Goal: Task Accomplishment & Management: Complete application form

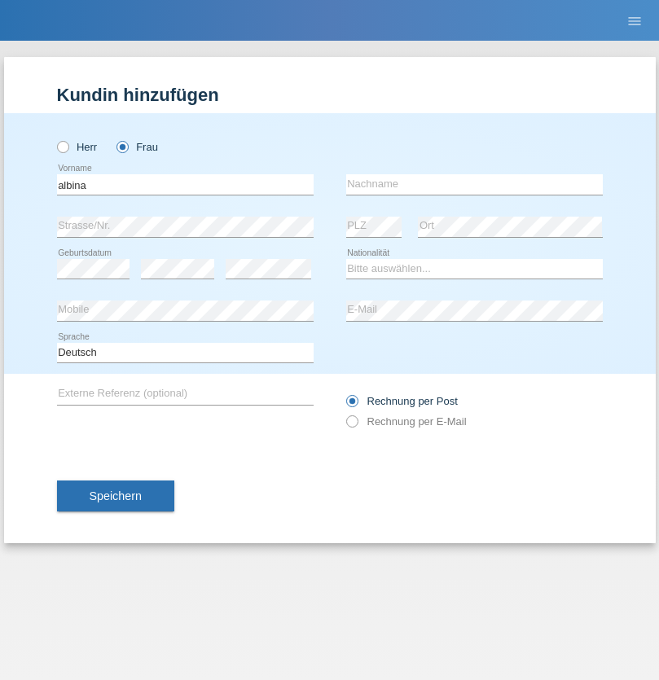
type input "[PERSON_NAME]"
click at [474, 184] on input "text" at bounding box center [474, 184] width 257 height 20
type input "[PERSON_NAME]"
select select "CH"
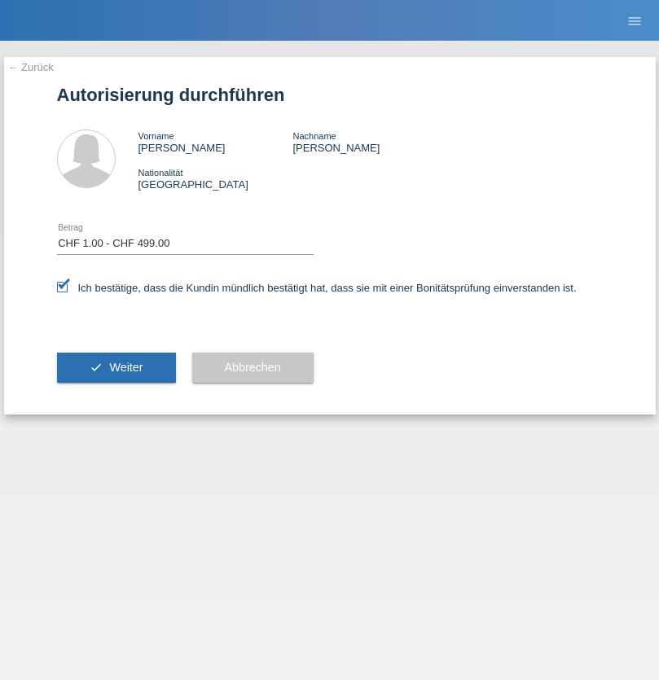
select select "1"
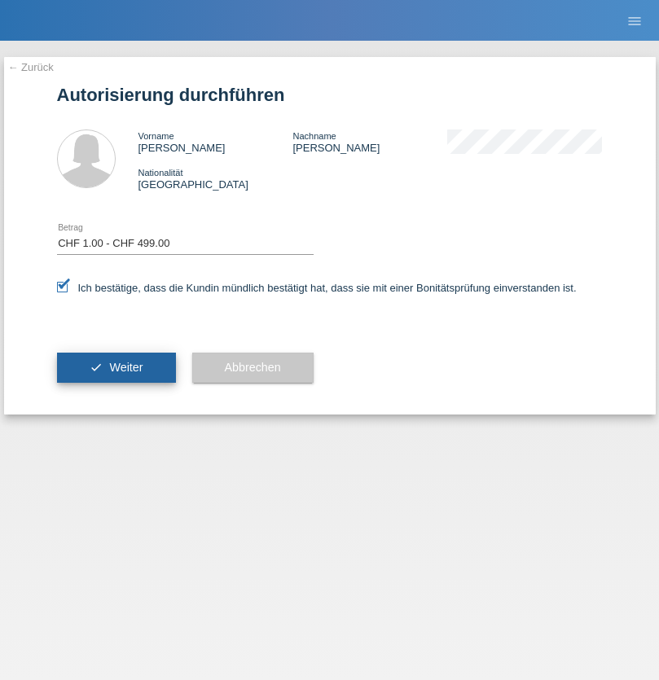
click at [116, 367] on span "Weiter" at bounding box center [125, 367] width 33 height 13
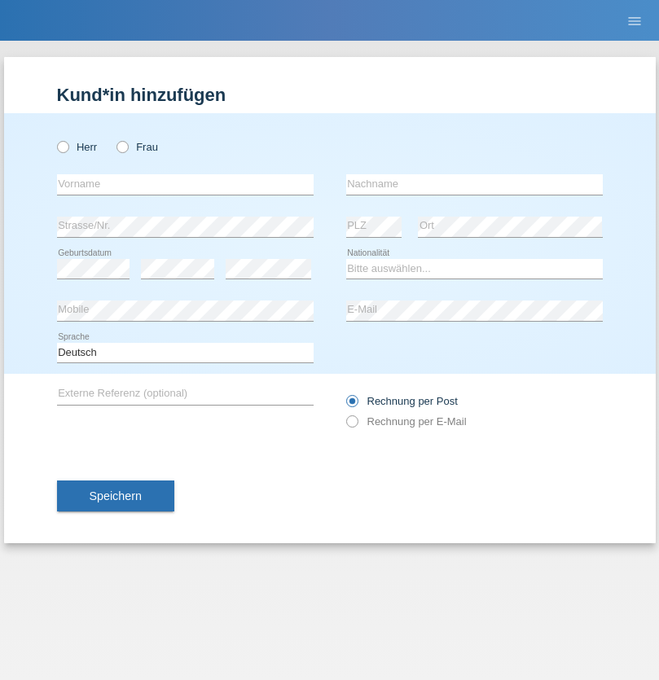
radio input "true"
click at [185, 184] on input "text" at bounding box center [185, 184] width 257 height 20
type input "Vivi"
click at [474, 184] on input "text" at bounding box center [474, 184] width 257 height 20
type input "Perez"
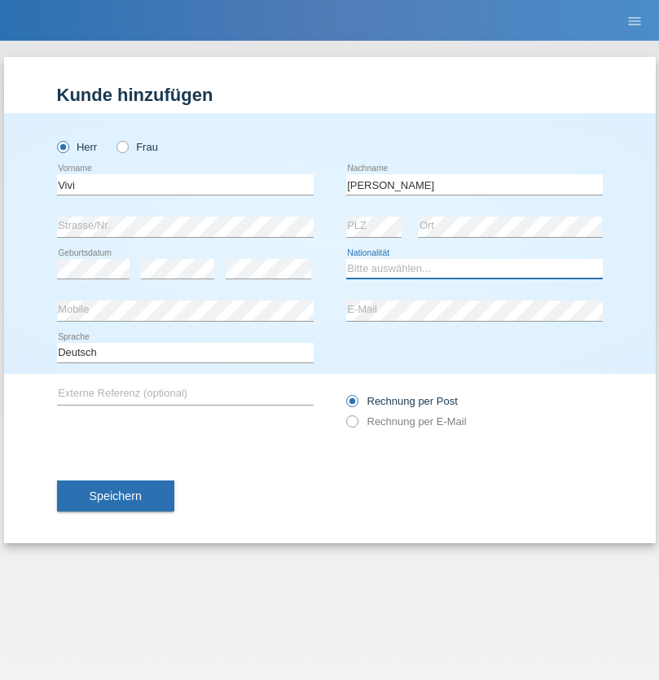
select select "ES"
select select "C"
select select "31"
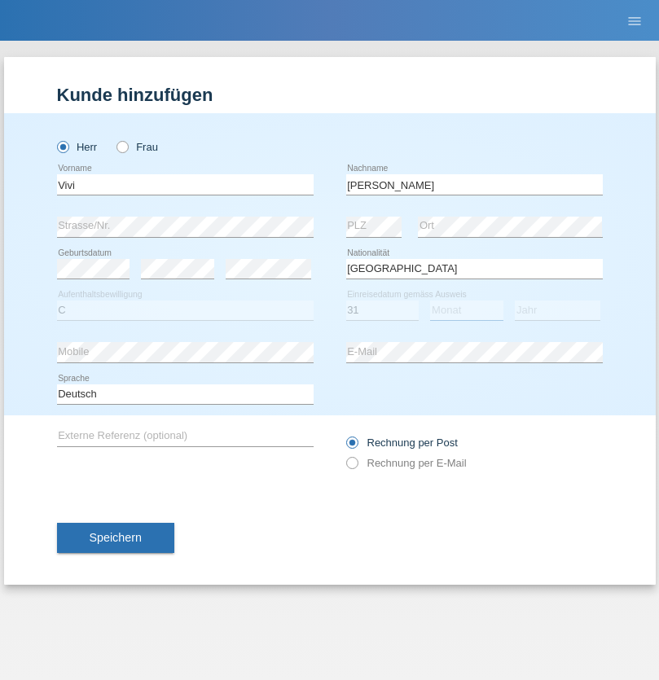
select select "05"
select select "2021"
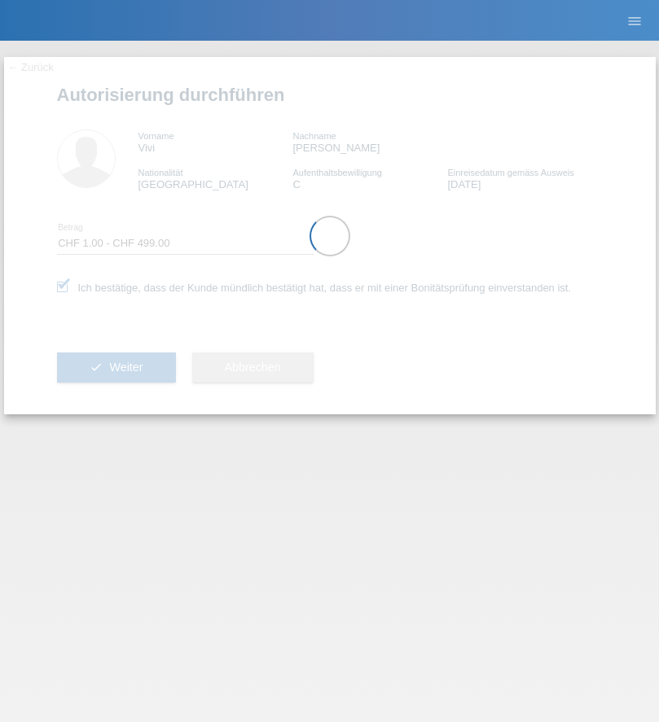
select select "1"
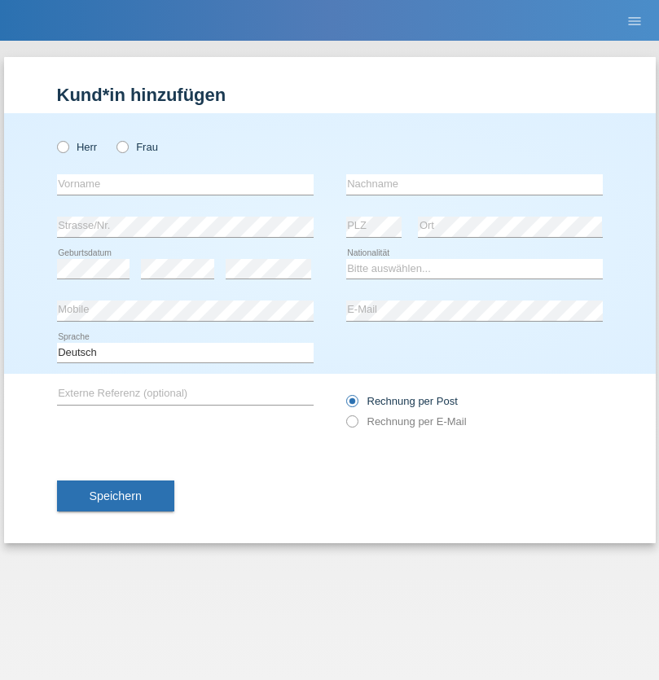
radio input "true"
click at [185, 184] on input "text" at bounding box center [185, 184] width 257 height 20
type input "Rosa"
click at [474, 184] on input "text" at bounding box center [474, 184] width 257 height 20
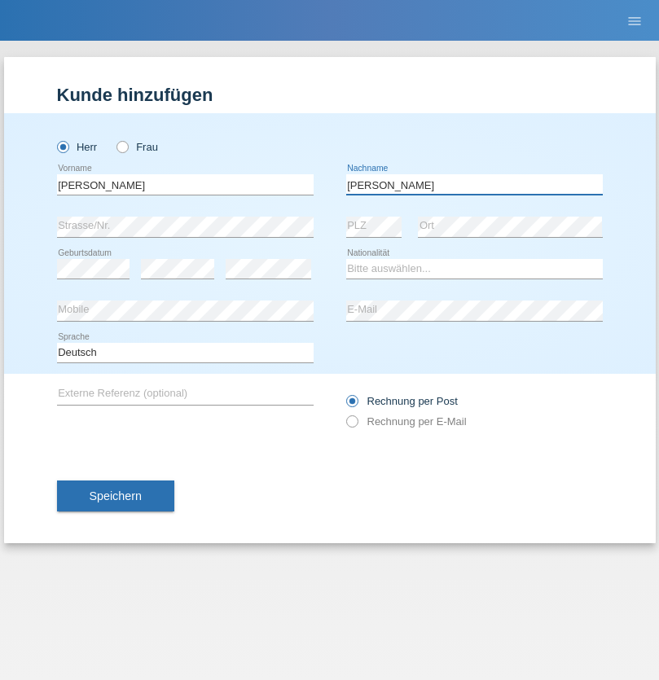
type input "Perez"
select select "ES"
select select "C"
select select "31"
select select "05"
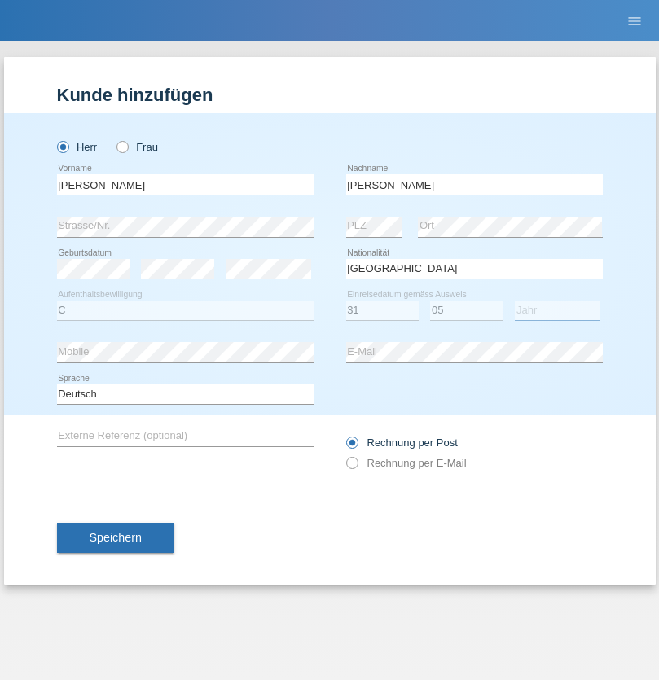
select select "2021"
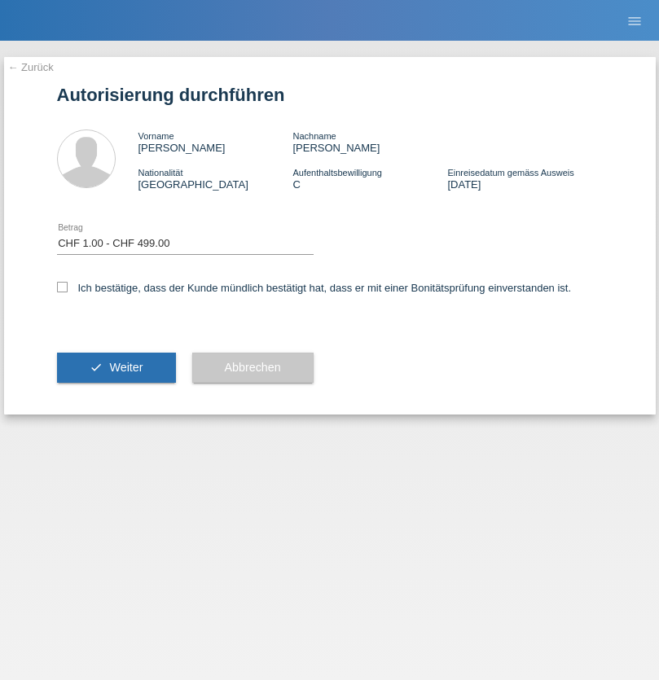
select select "1"
checkbox input "true"
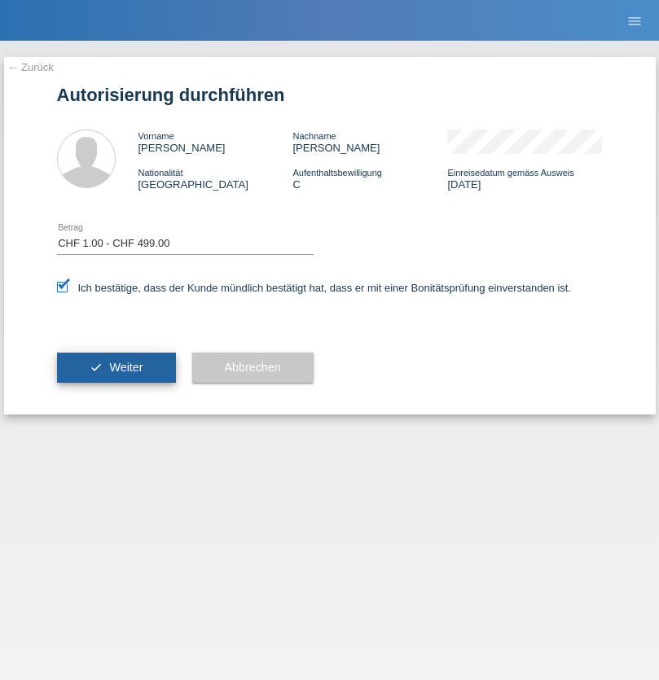
click at [116, 367] on span "Weiter" at bounding box center [125, 367] width 33 height 13
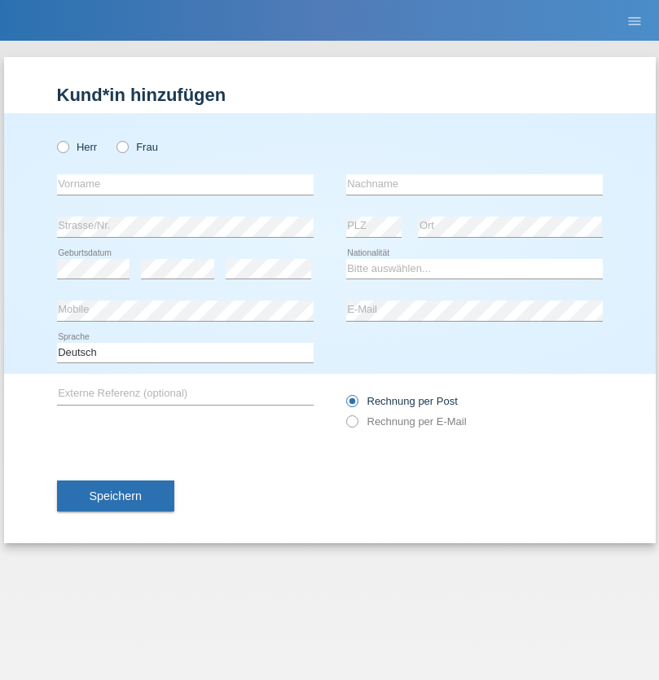
radio input "true"
click at [185, 184] on input "text" at bounding box center [185, 184] width 257 height 20
type input "[PERSON_NAME]"
click at [474, 184] on input "text" at bounding box center [474, 184] width 257 height 20
type input "Guichard"
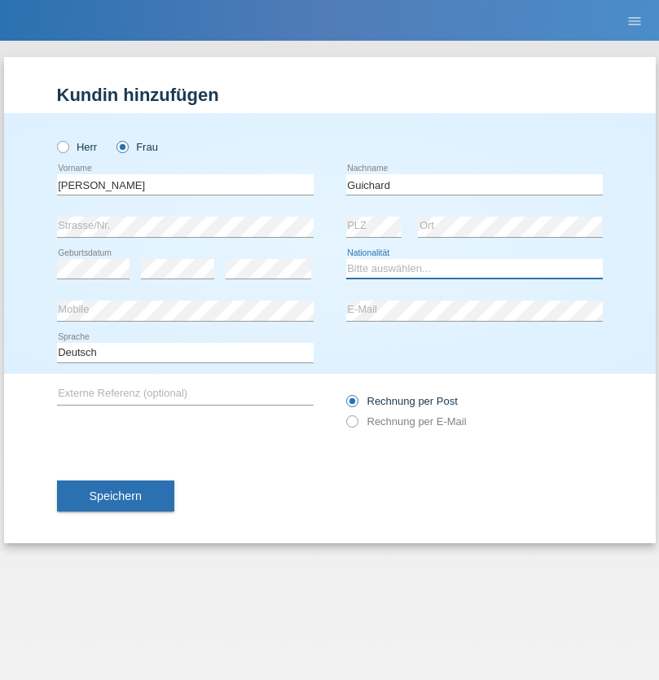
select select "CH"
